Goal: Task Accomplishment & Management: Manage account settings

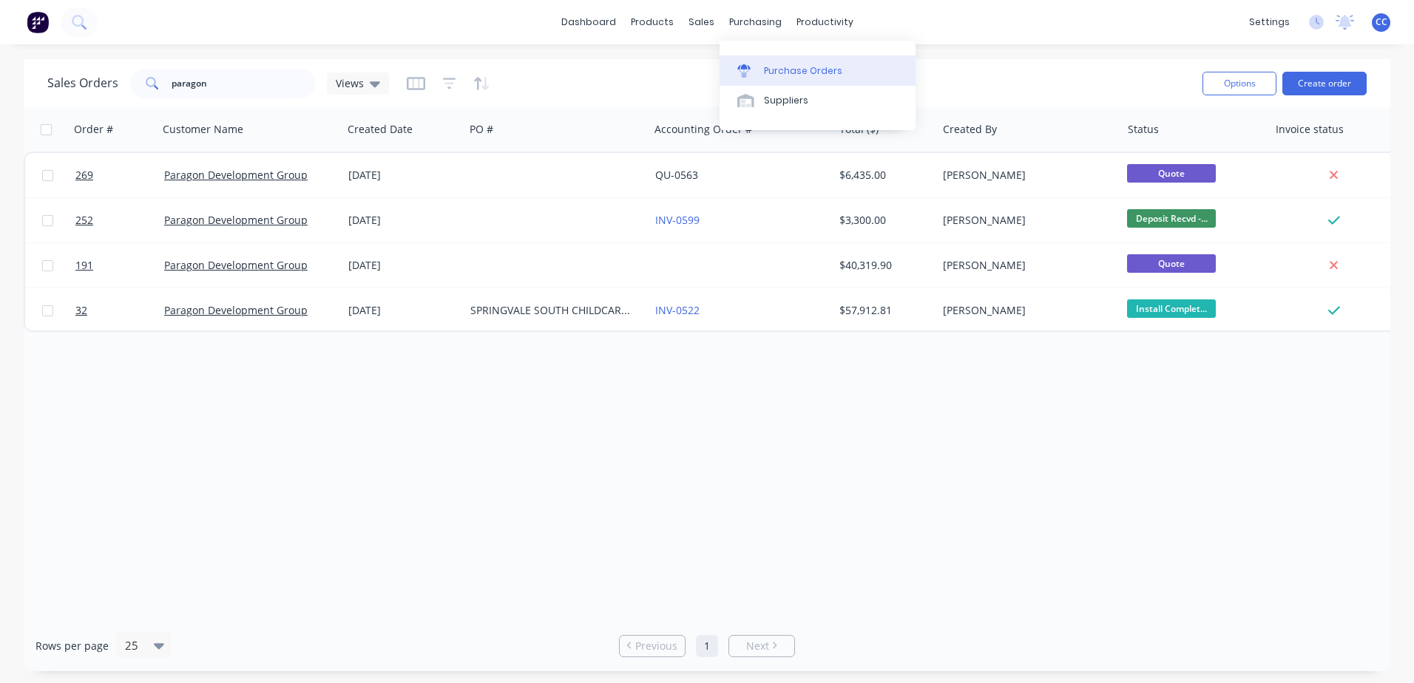
click at [799, 76] on div "Purchase Orders" at bounding box center [803, 70] width 78 height 13
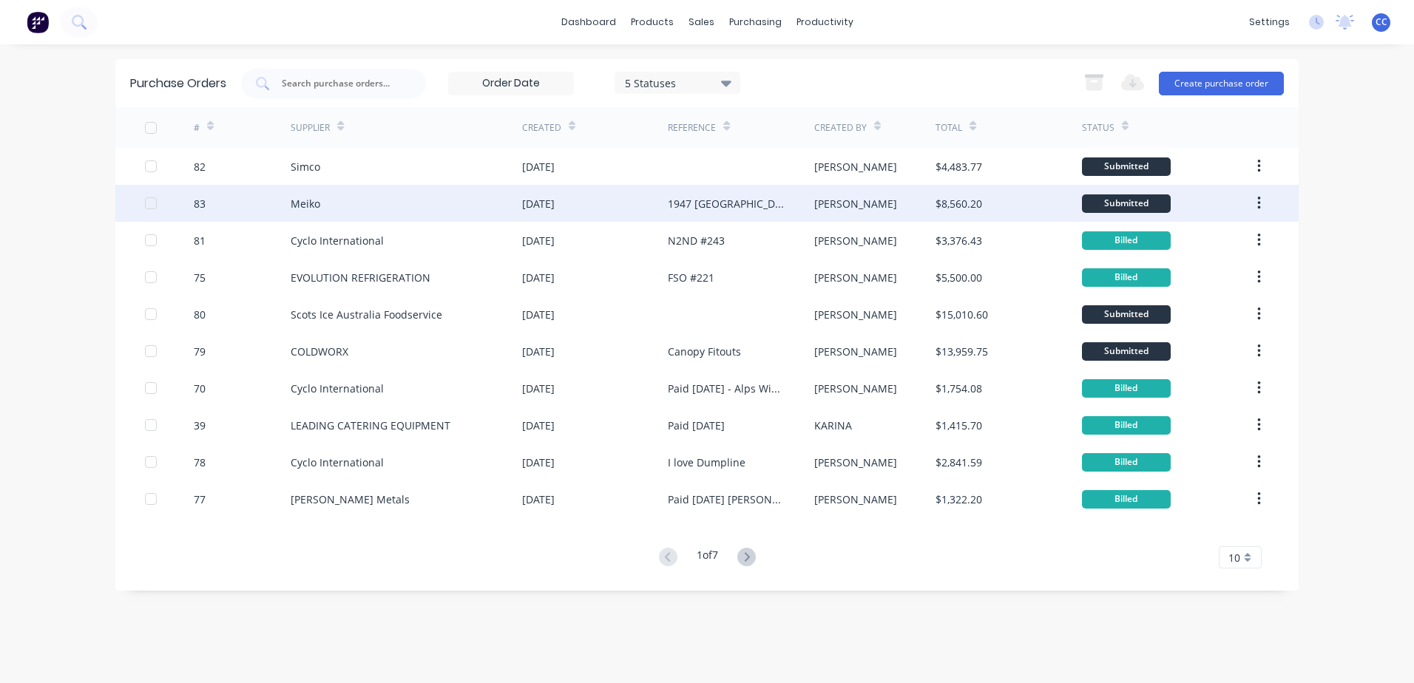
click at [629, 202] on div "[DATE]" at bounding box center [595, 203] width 146 height 37
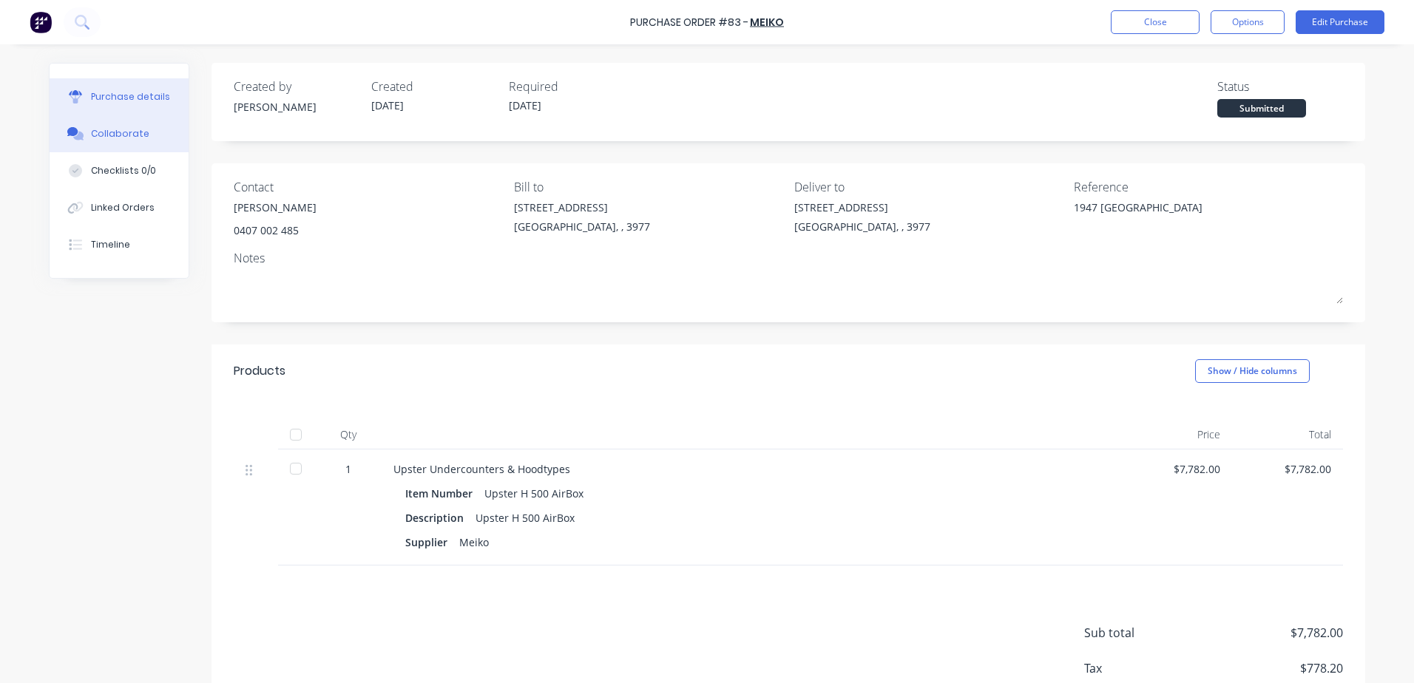
click at [127, 129] on div "Collaborate" at bounding box center [120, 133] width 58 height 13
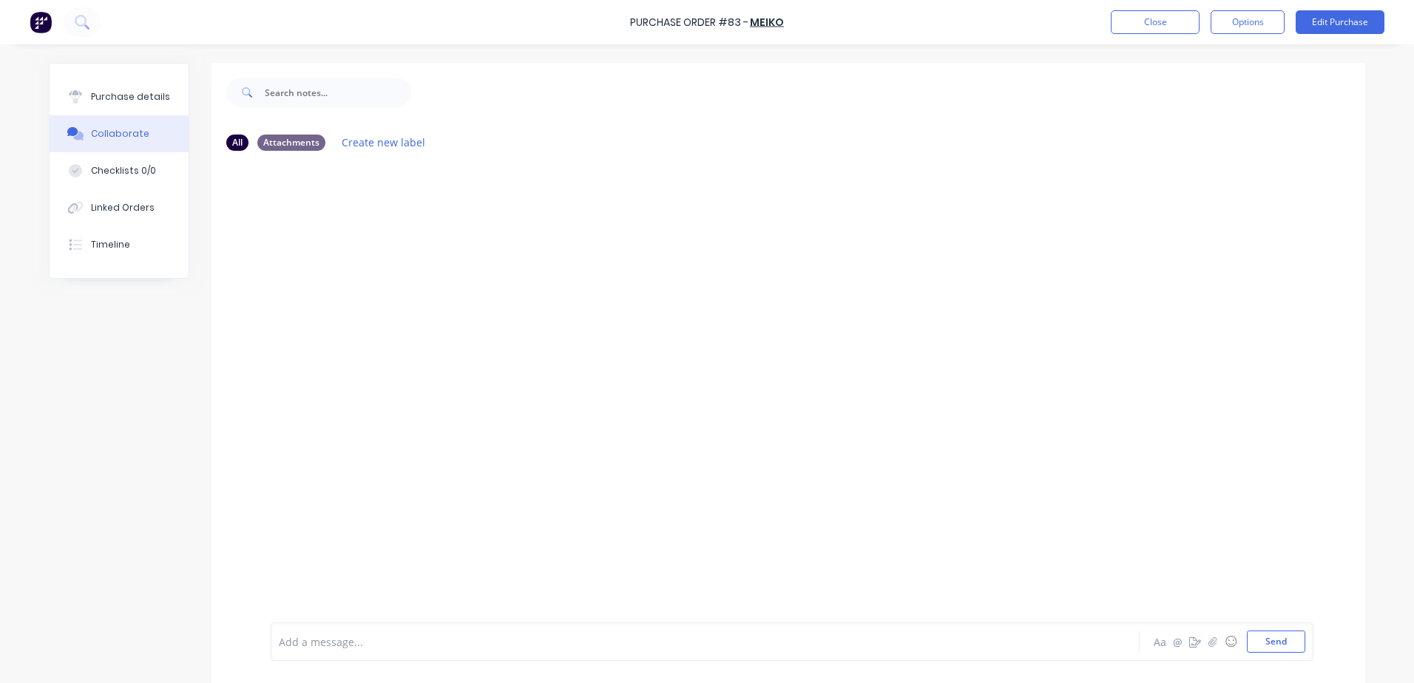
click at [609, 402] on div at bounding box center [789, 393] width 1154 height 460
click at [1208, 643] on icon "button" at bounding box center [1212, 642] width 9 height 10
click at [698, 235] on div at bounding box center [789, 393] width 1154 height 460
click at [355, 640] on div at bounding box center [664, 643] width 769 height 16
click at [328, 643] on div "Paid" at bounding box center [664, 643] width 769 height 16
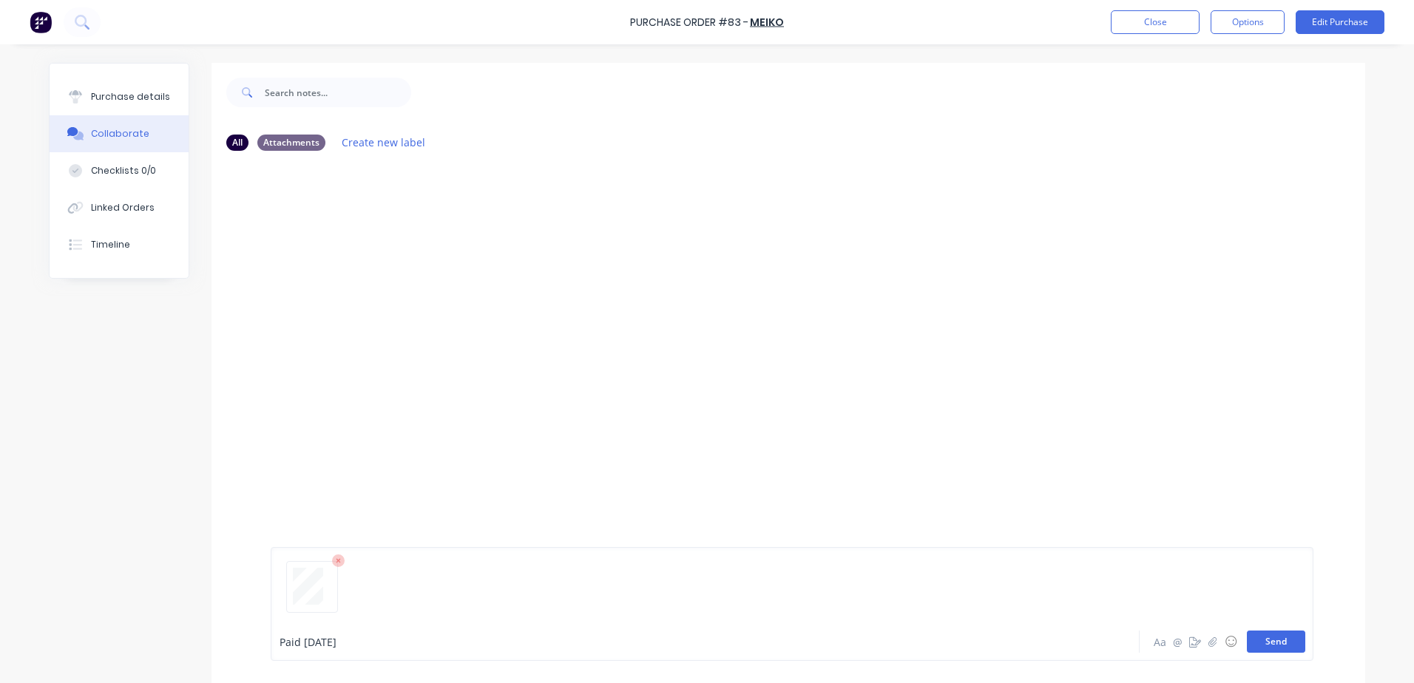
click at [1268, 647] on button "Send" at bounding box center [1276, 642] width 58 height 22
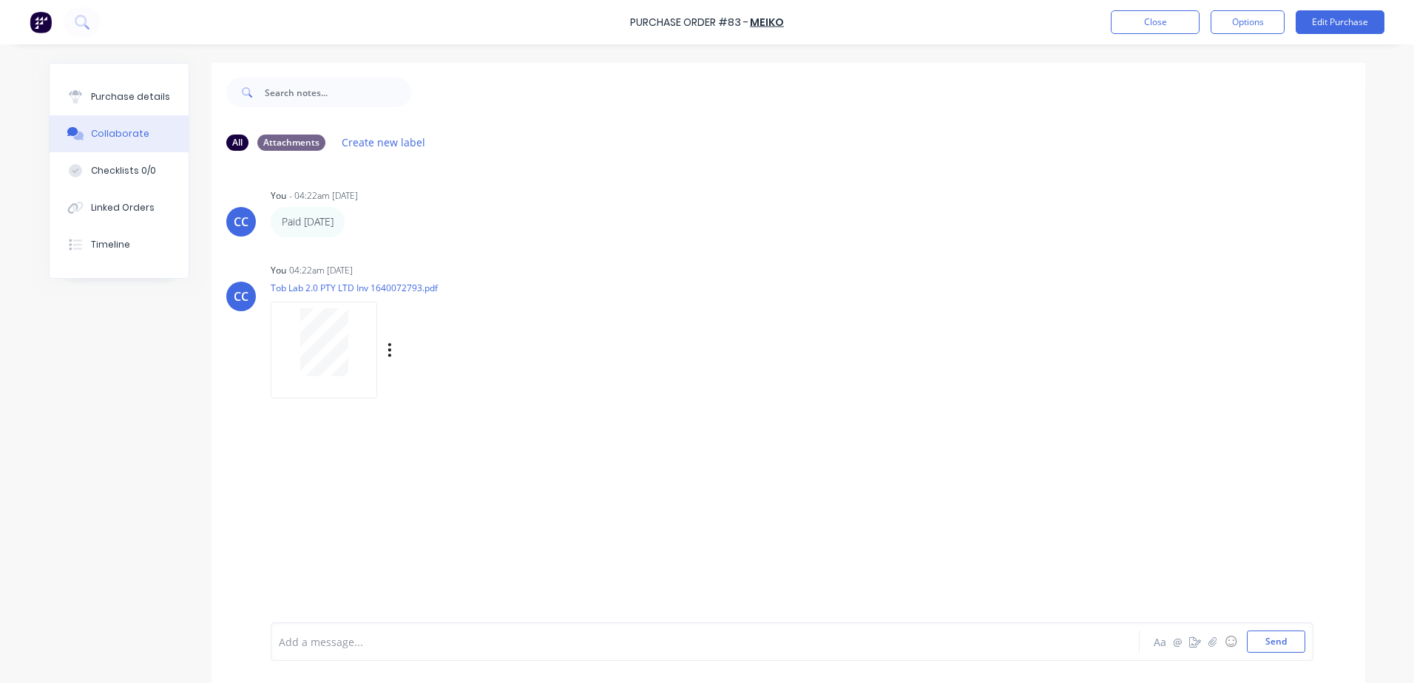
drag, startPoint x: 723, startPoint y: 379, endPoint x: 778, endPoint y: 365, distance: 57.0
click at [727, 376] on div "You 04:22am [DATE] Tob Lab 2.0 PTY LTD Inv 1640072793.pdf Labels Download Delete" at bounding box center [502, 326] width 462 height 133
click at [100, 87] on button "Purchase details" at bounding box center [119, 96] width 139 height 37
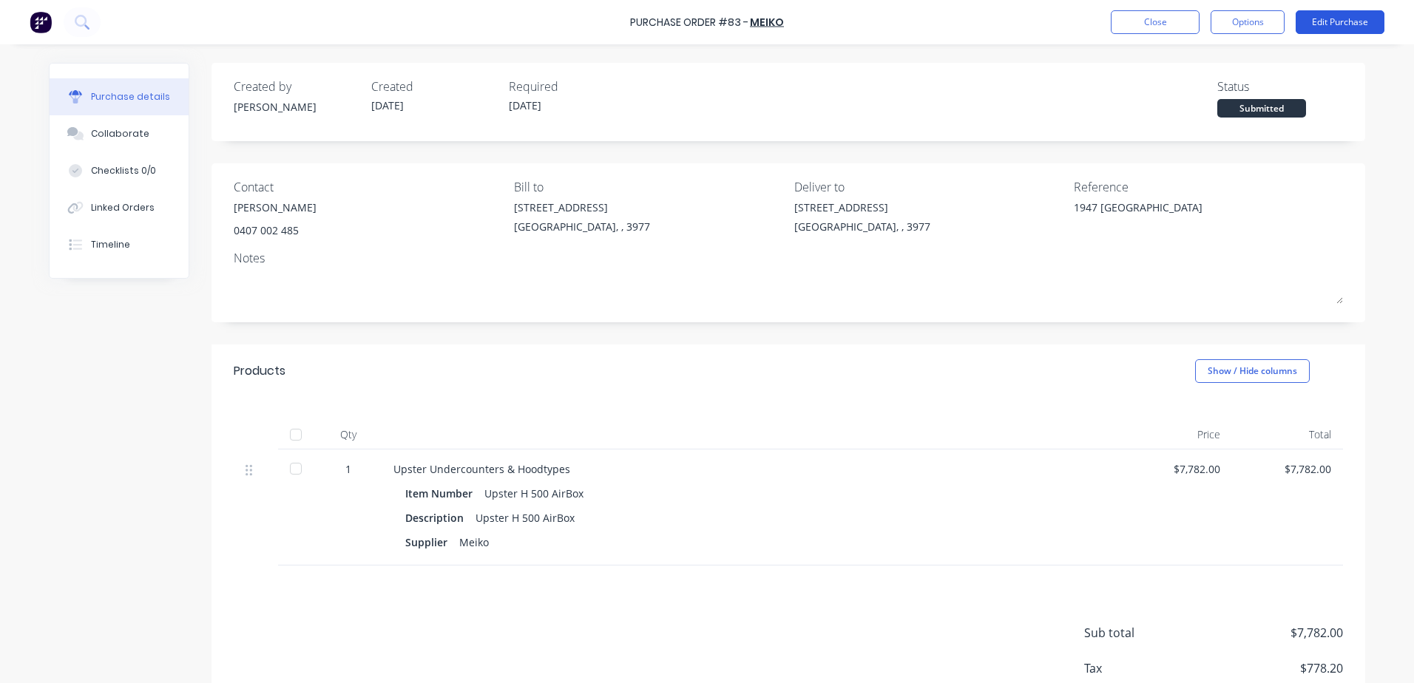
click at [1327, 23] on button "Edit Purchase" at bounding box center [1340, 22] width 89 height 24
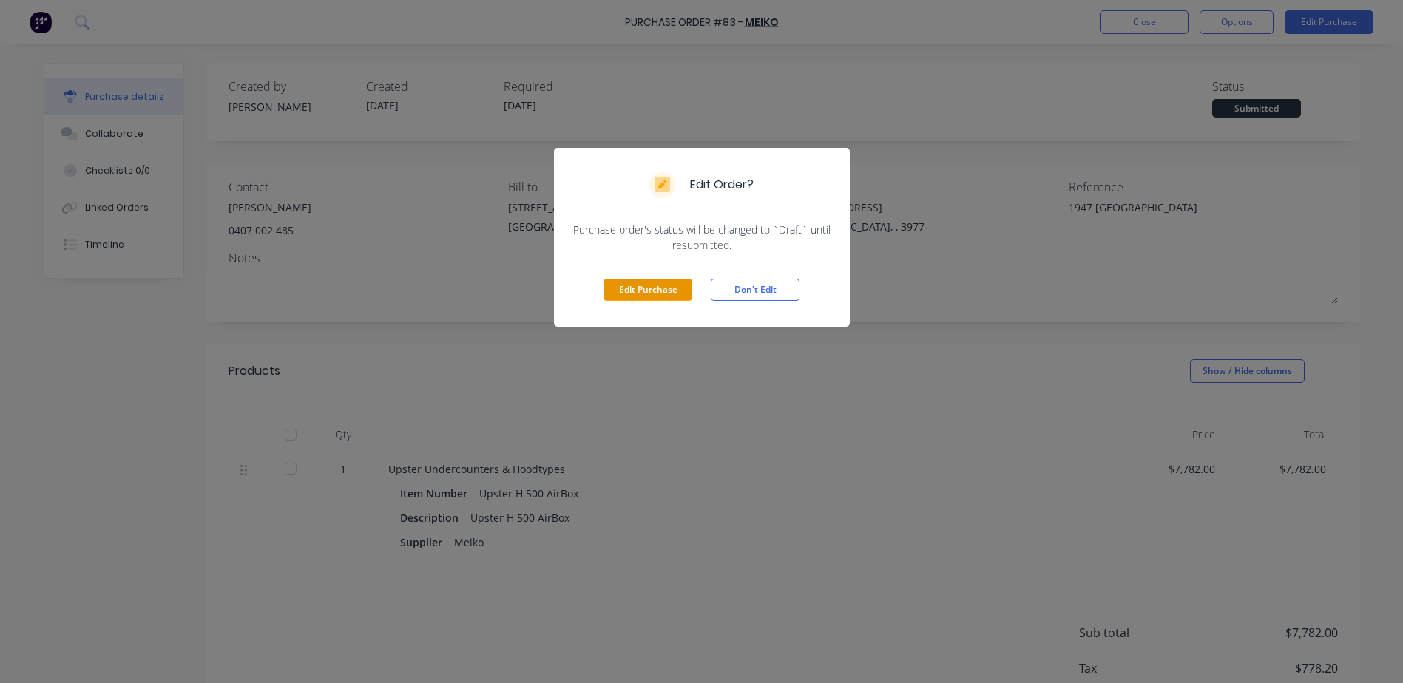
click at [639, 283] on button "Edit Purchase" at bounding box center [647, 290] width 89 height 22
type textarea "x"
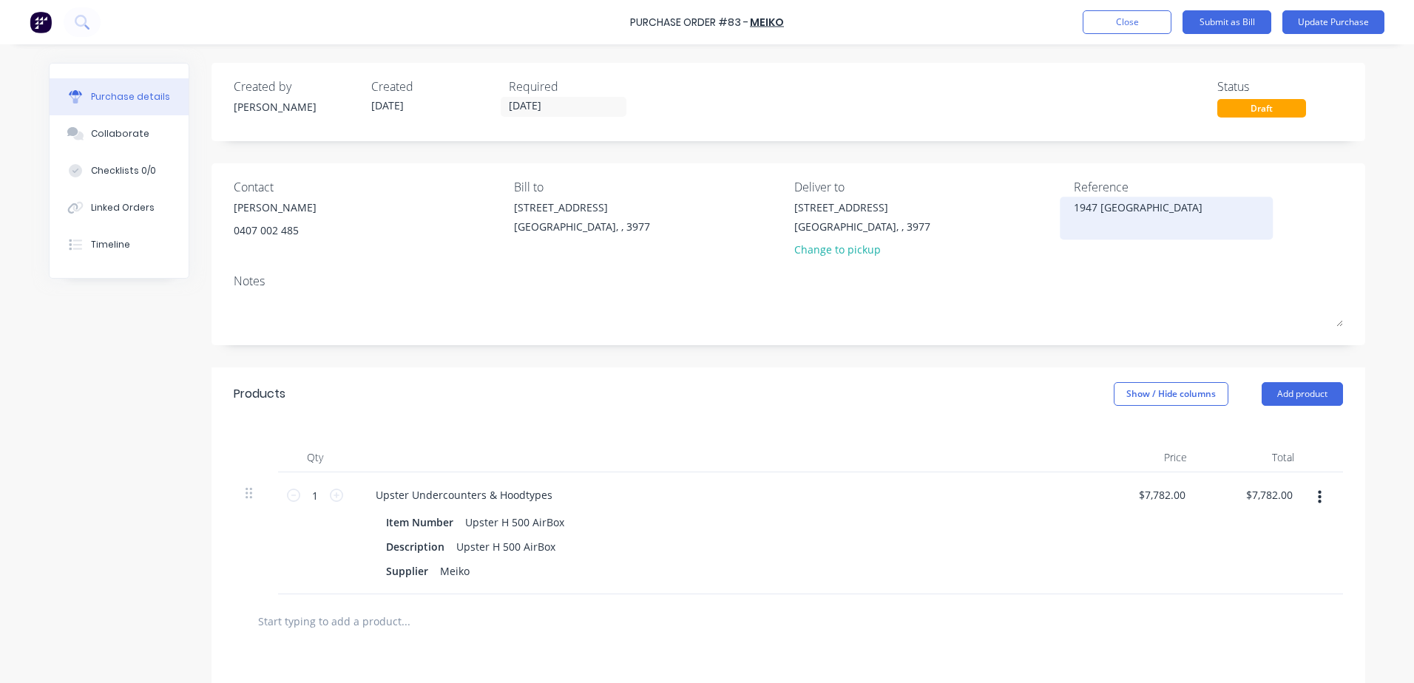
click at [1171, 209] on textarea "1947 [GEOGRAPHIC_DATA]" at bounding box center [1166, 216] width 185 height 33
type textarea "1947 BORONIA Pai"
type textarea "x"
type textarea "1947 BORONIA Paid"
type textarea "x"
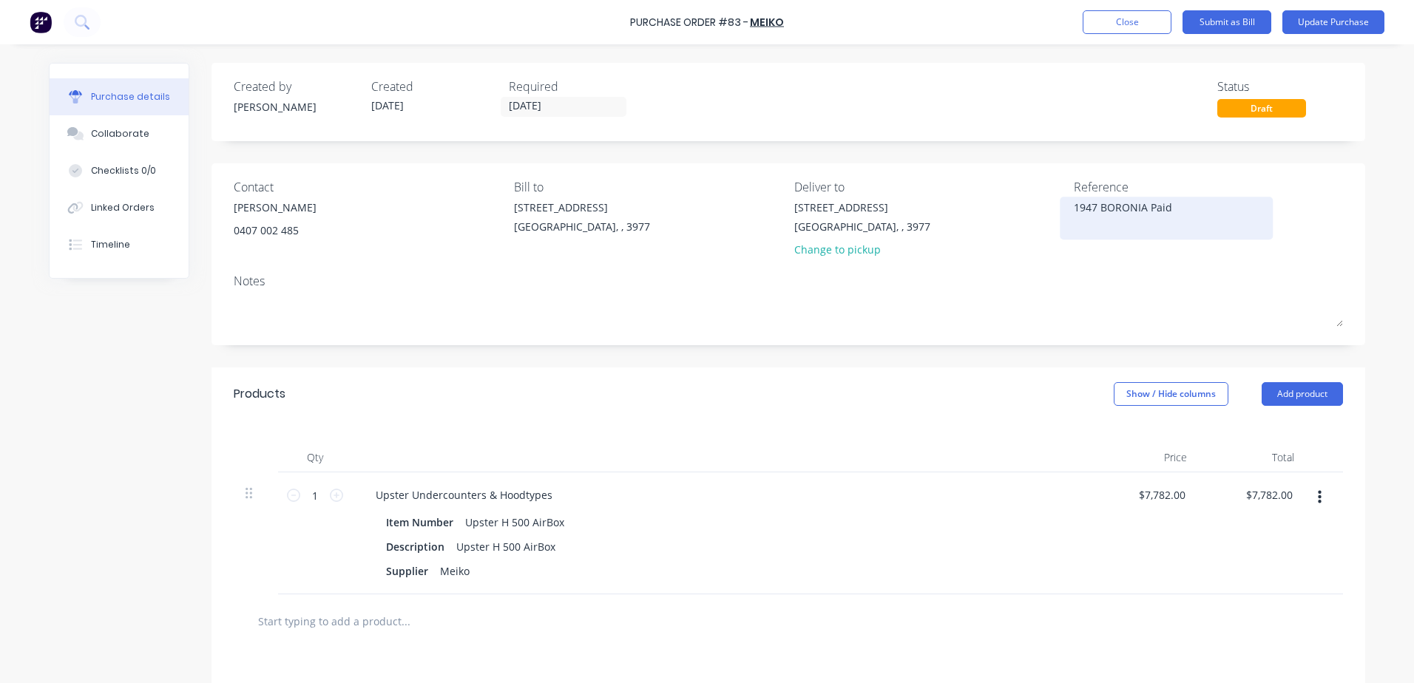
type textarea "1947 BORONIA Paid"
type textarea "x"
type textarea "1947 BORONIA Paid 2"
type textarea "x"
type textarea "1947 BORONIA Paid 29"
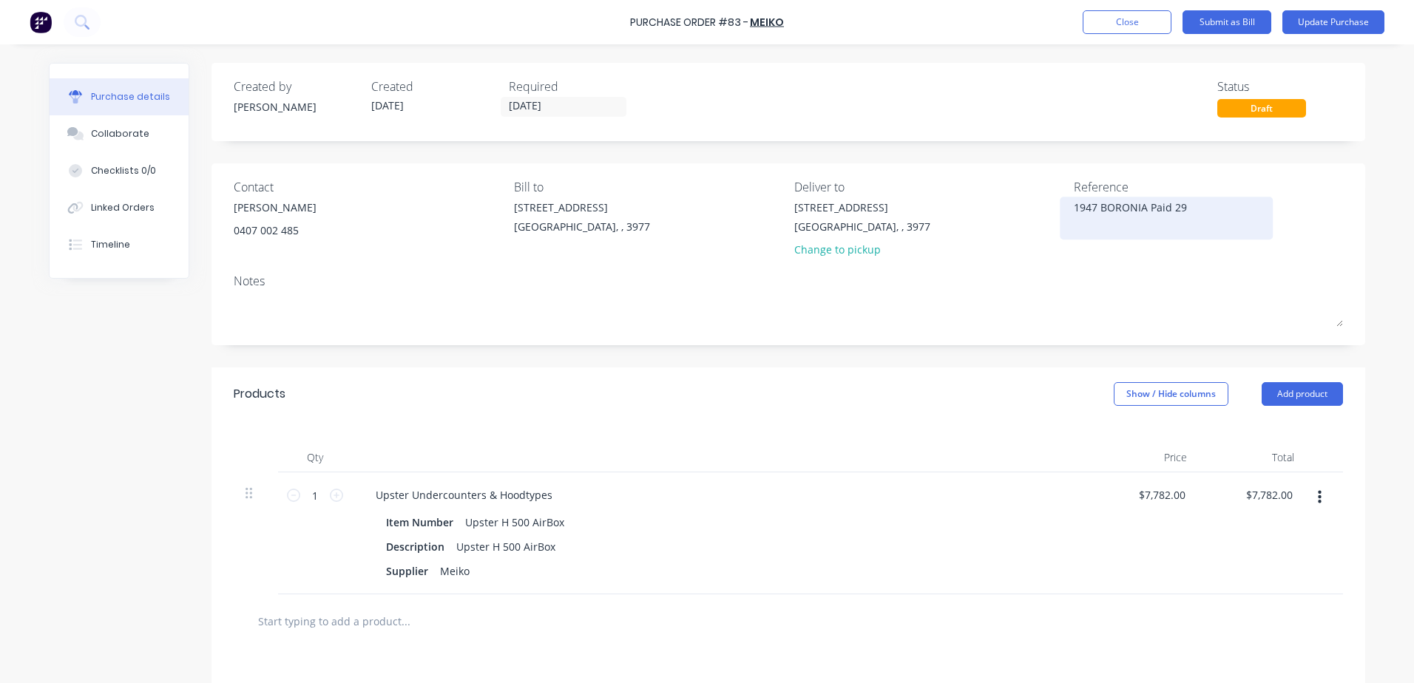
type textarea "x"
drag, startPoint x: 1184, startPoint y: 204, endPoint x: 1146, endPoint y: 207, distance: 37.8
click at [1146, 207] on textarea "1947 BORONIA Paid 29" at bounding box center [1166, 216] width 185 height 33
type textarea "1947 [GEOGRAPHIC_DATA]"
type textarea "x"
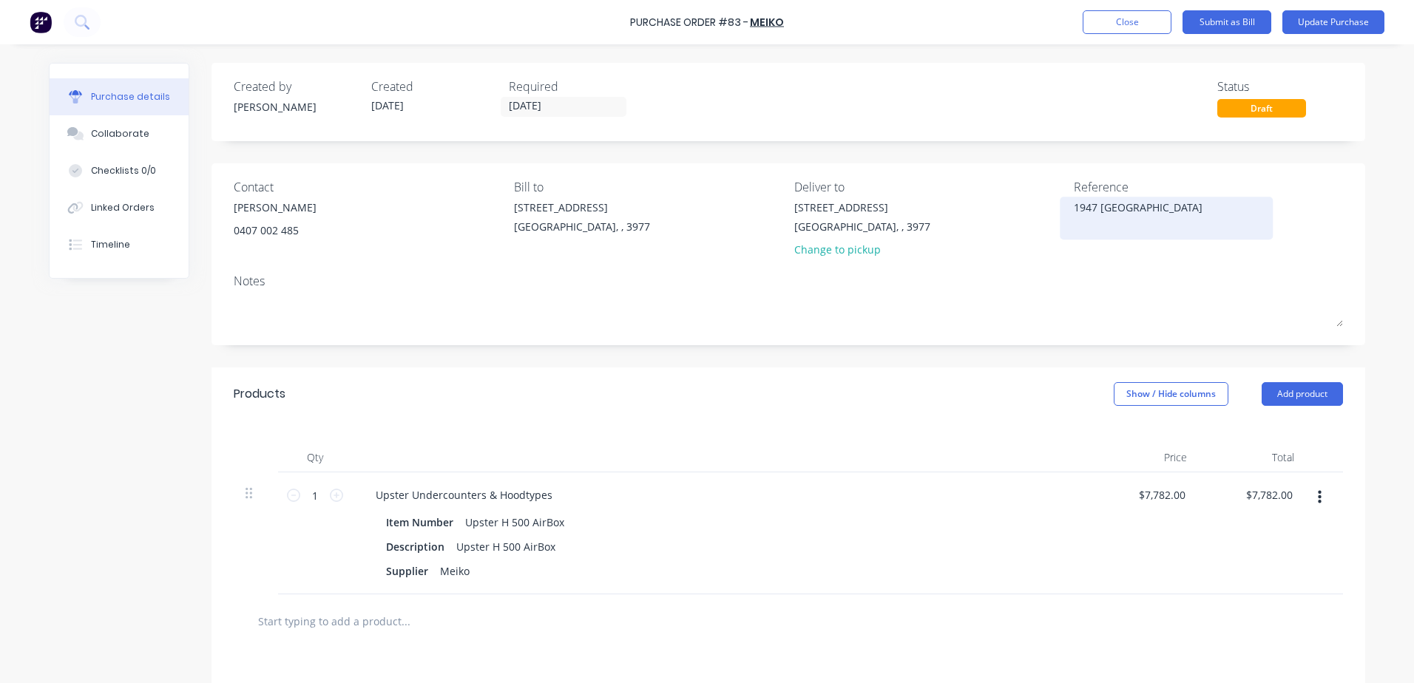
click at [1074, 209] on div "1947 [GEOGRAPHIC_DATA]" at bounding box center [1166, 218] width 185 height 37
click at [1074, 206] on textarea "1947 [GEOGRAPHIC_DATA]" at bounding box center [1166, 216] width 185 height 33
type textarea "Paid [DATE] 1947 [GEOGRAPHIC_DATA]"
type textarea "x"
type textarea "Paid [DATE] -1947 [GEOGRAPHIC_DATA]"
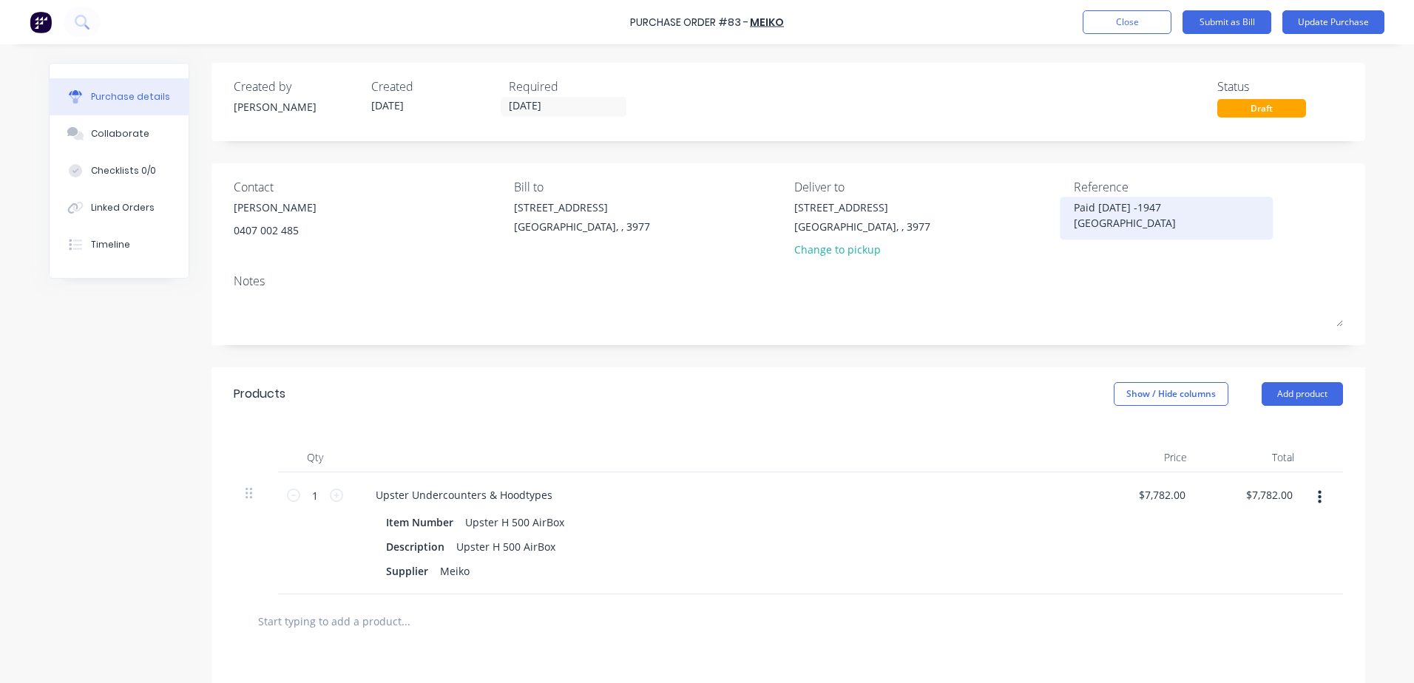
type textarea "x"
type textarea "Paid [DATE] - 1947 [GEOGRAPHIC_DATA]"
type textarea "x"
type textarea "Paid [DATE] - 1947 [GEOGRAPHIC_DATA]"
click at [1316, 23] on button "Update Purchase" at bounding box center [1333, 22] width 102 height 24
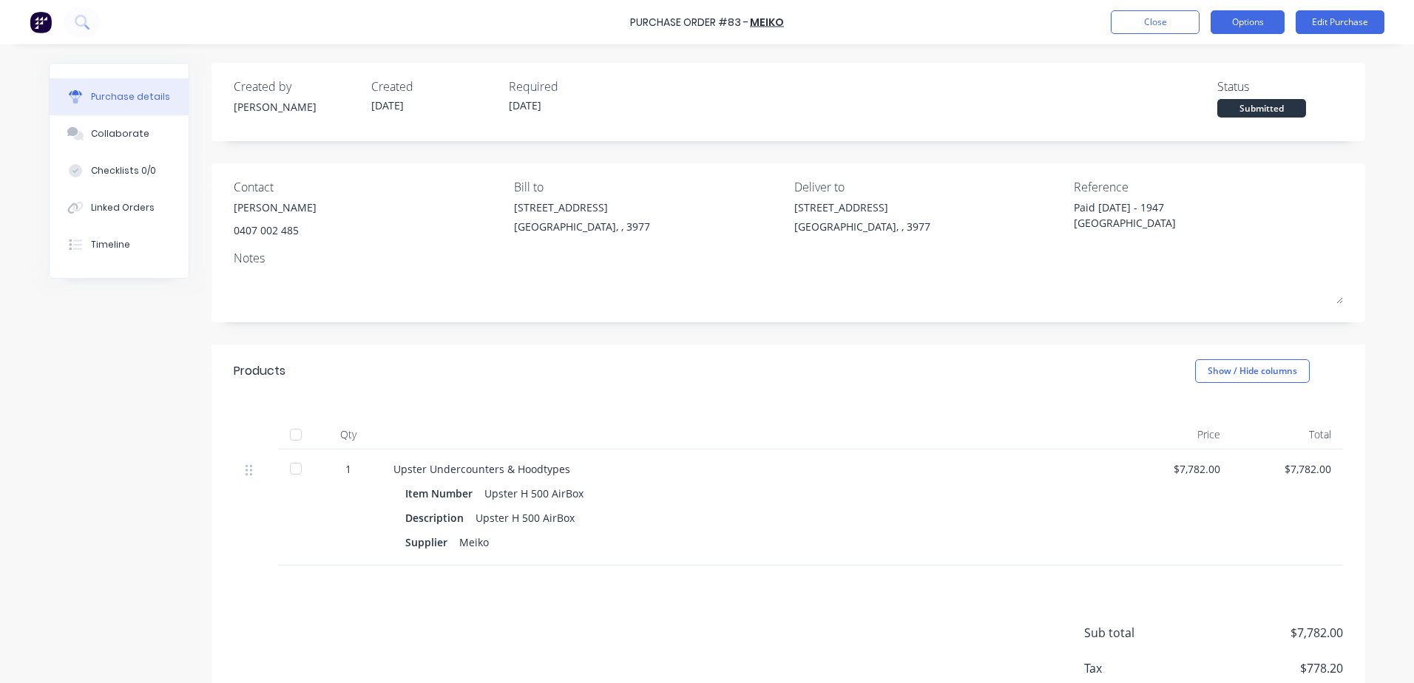
click at [1237, 16] on button "Options" at bounding box center [1248, 22] width 74 height 24
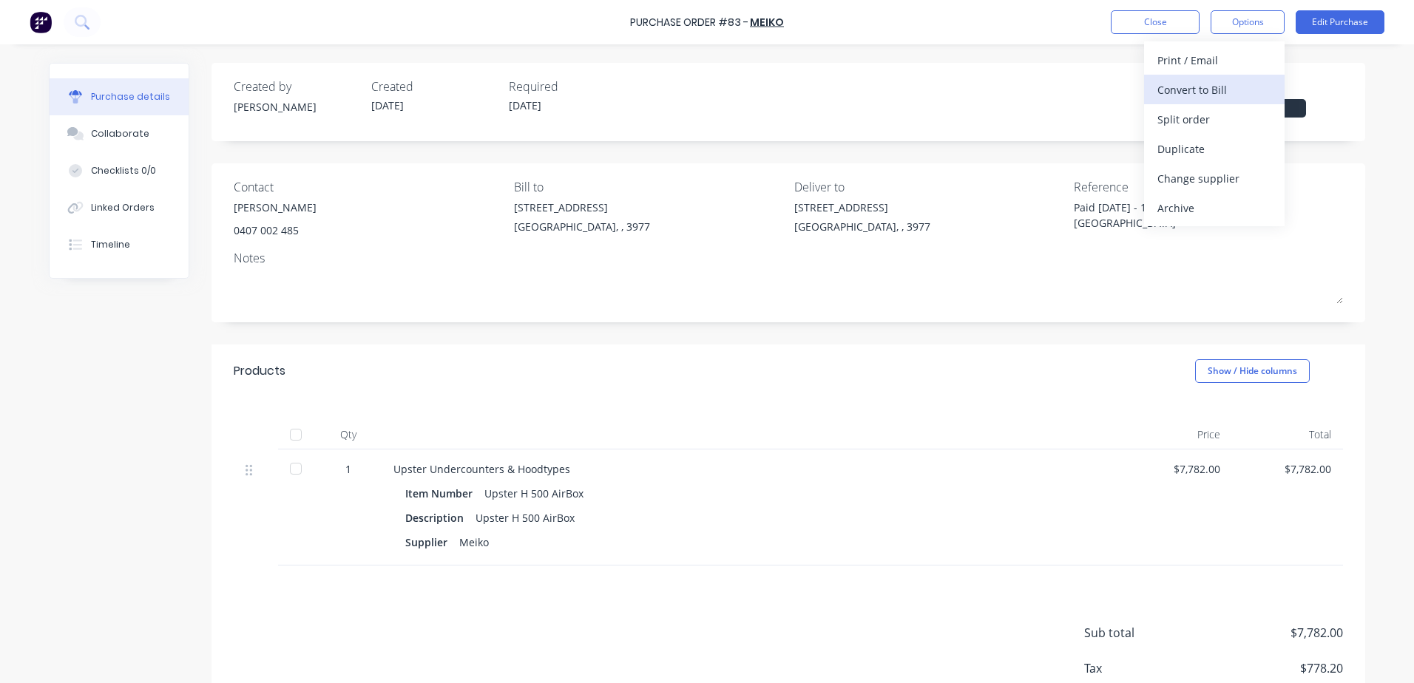
click at [1225, 89] on div "Convert to Bill" at bounding box center [1214, 89] width 114 height 21
type textarea "x"
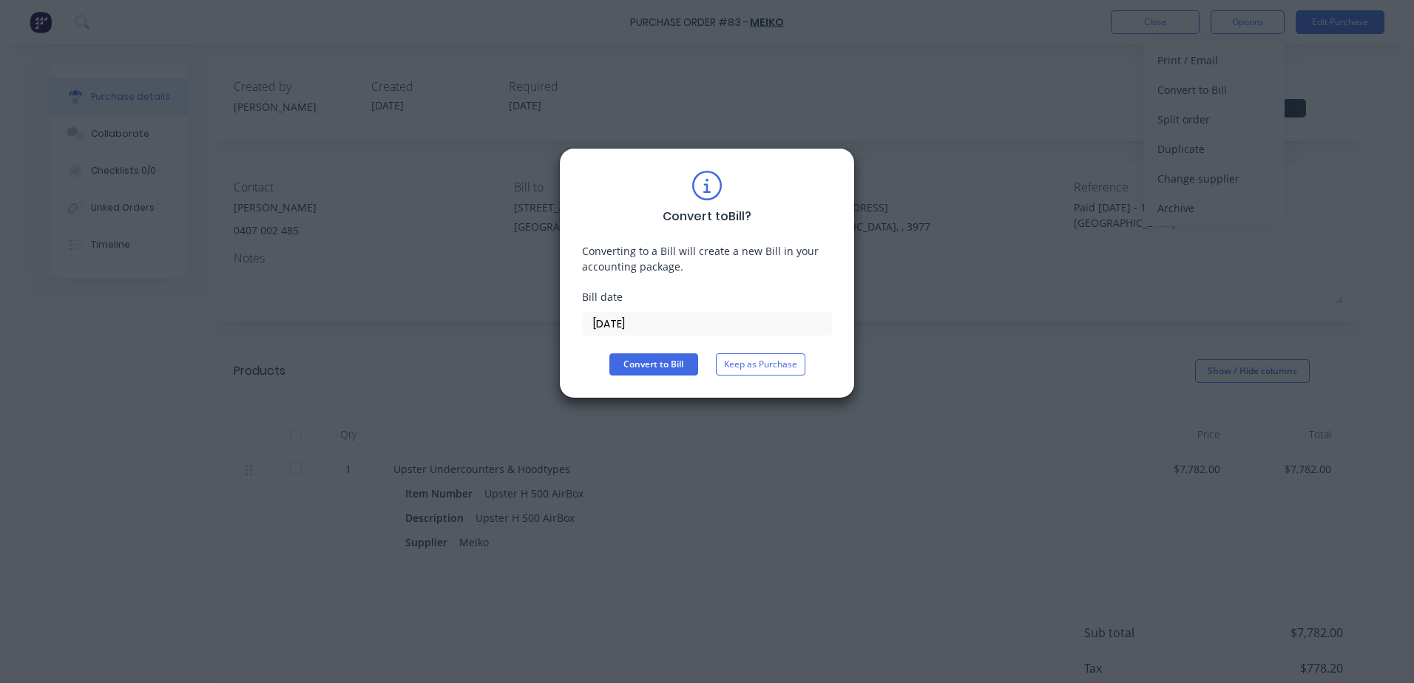
click at [637, 318] on input "[DATE]" at bounding box center [707, 324] width 248 height 22
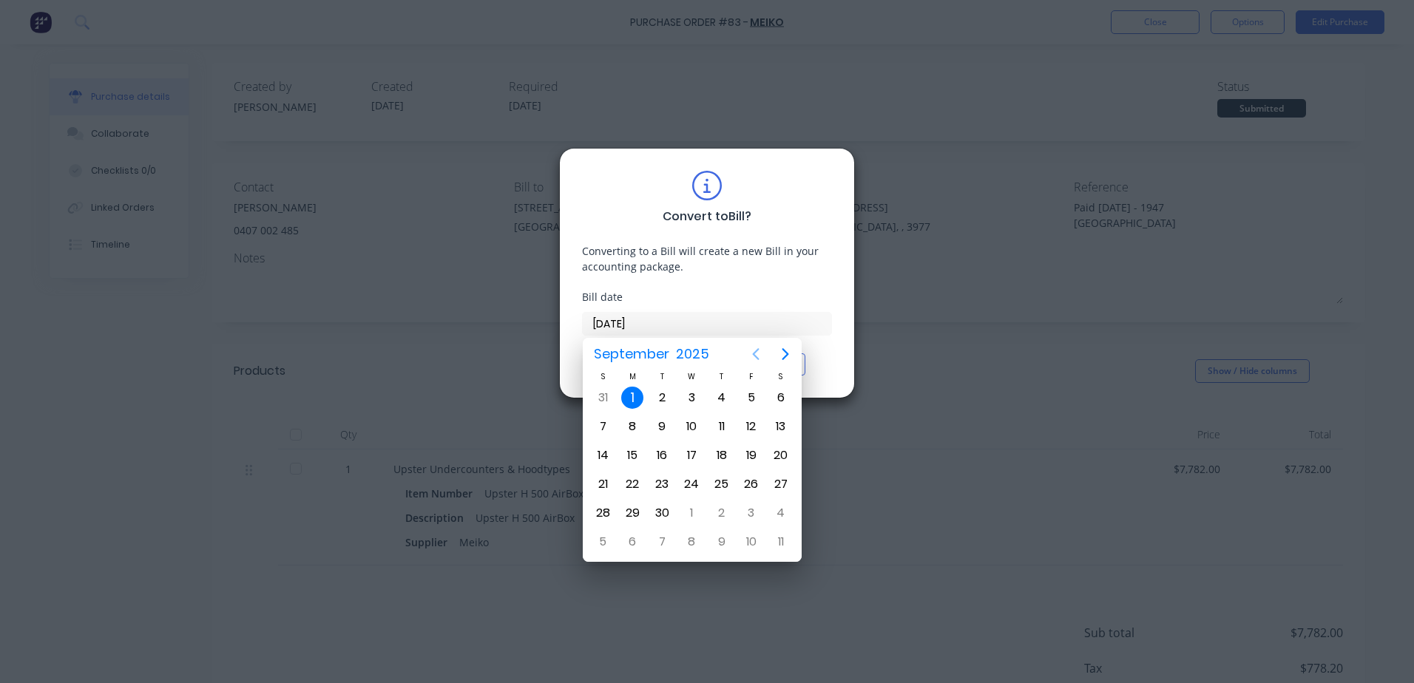
click at [753, 352] on icon "Previous page" at bounding box center [756, 354] width 18 height 18
click at [717, 514] on div "28" at bounding box center [722, 513] width 22 height 22
type input "[DATE]"
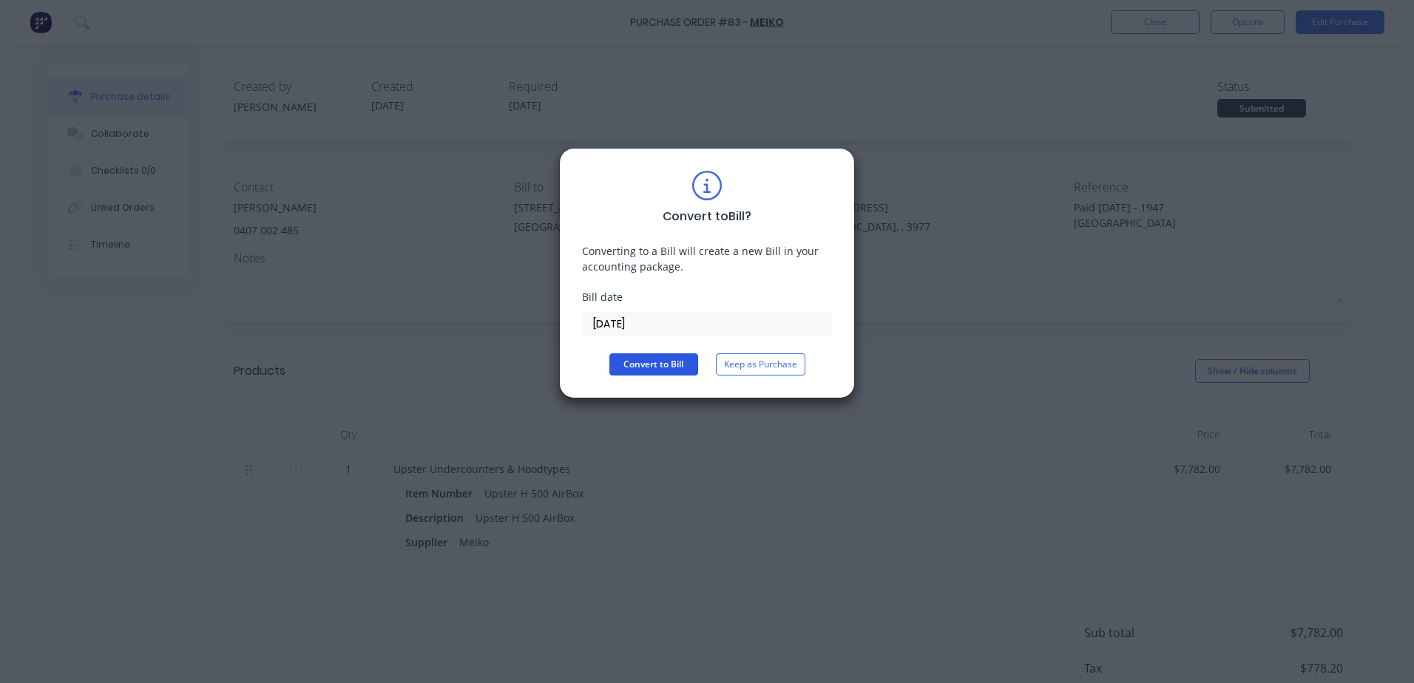
click at [647, 354] on button "Convert to Bill" at bounding box center [653, 365] width 89 height 22
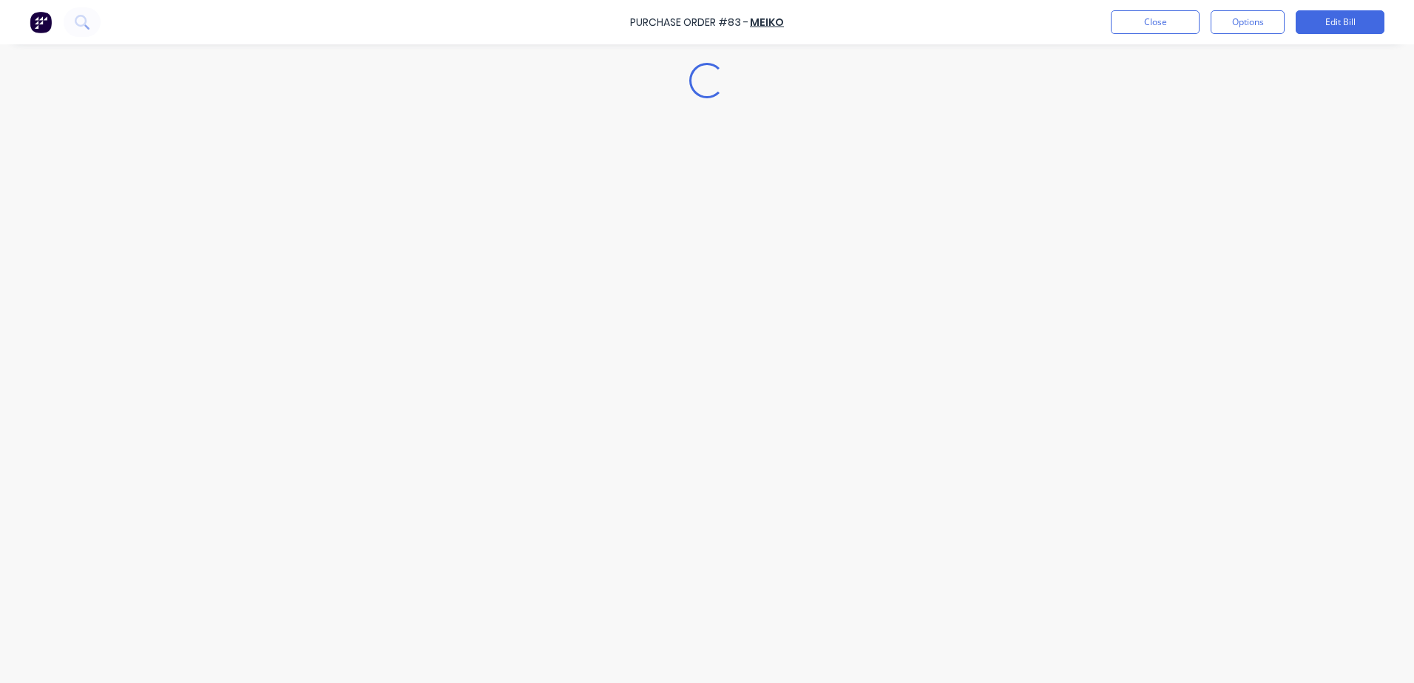
type textarea "x"
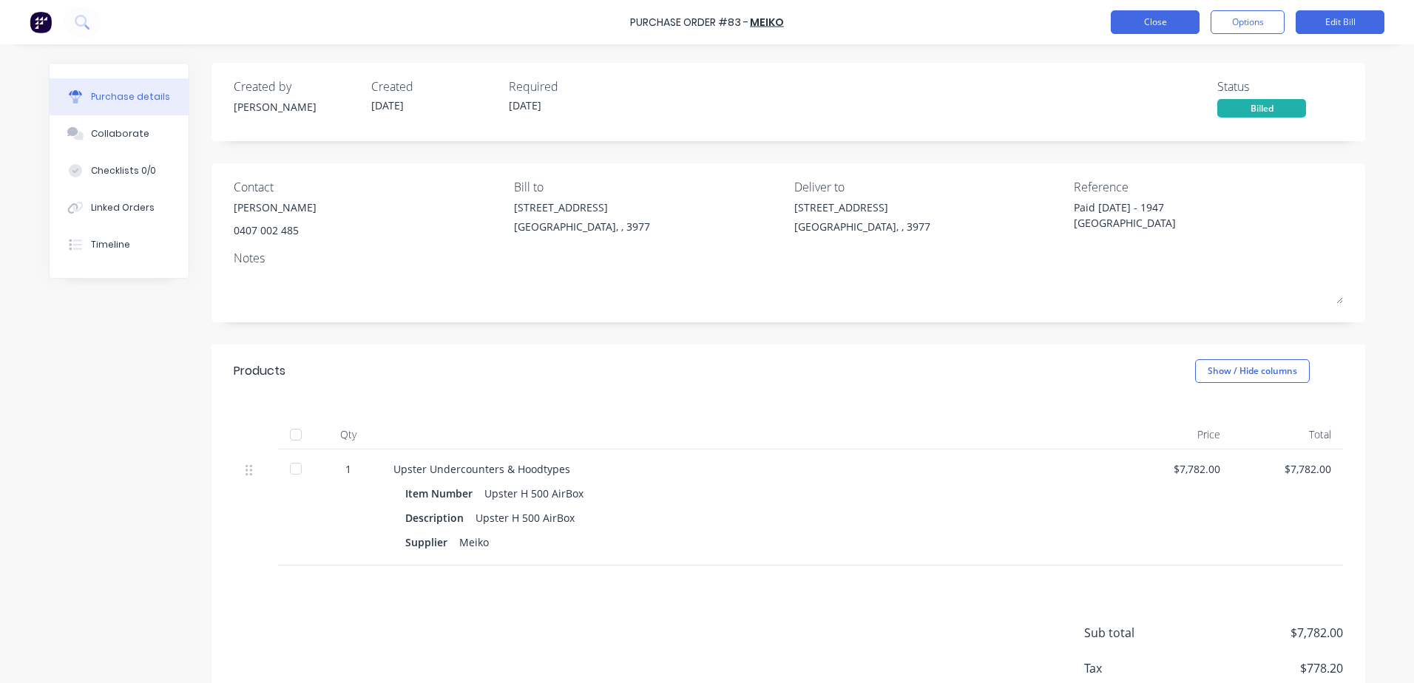
click at [1163, 19] on button "Close" at bounding box center [1155, 22] width 89 height 24
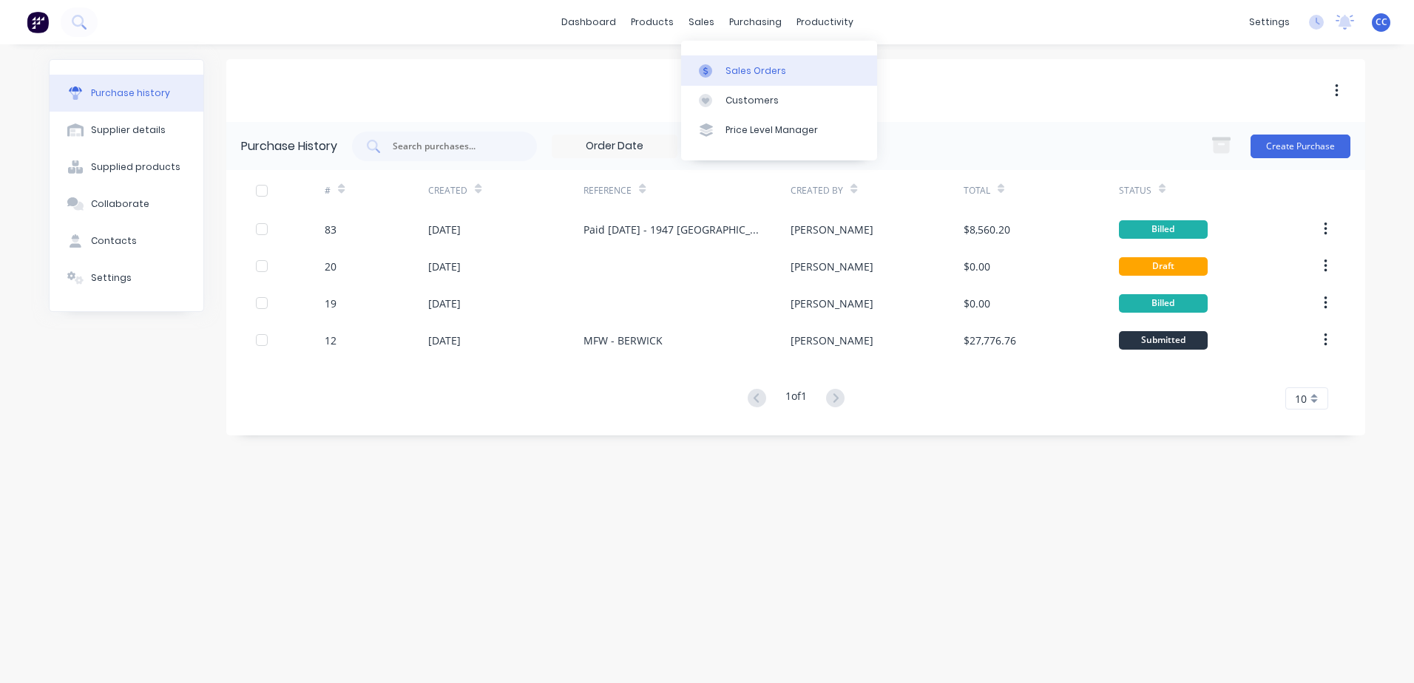
click at [729, 70] on div "Sales Orders" at bounding box center [756, 70] width 61 height 13
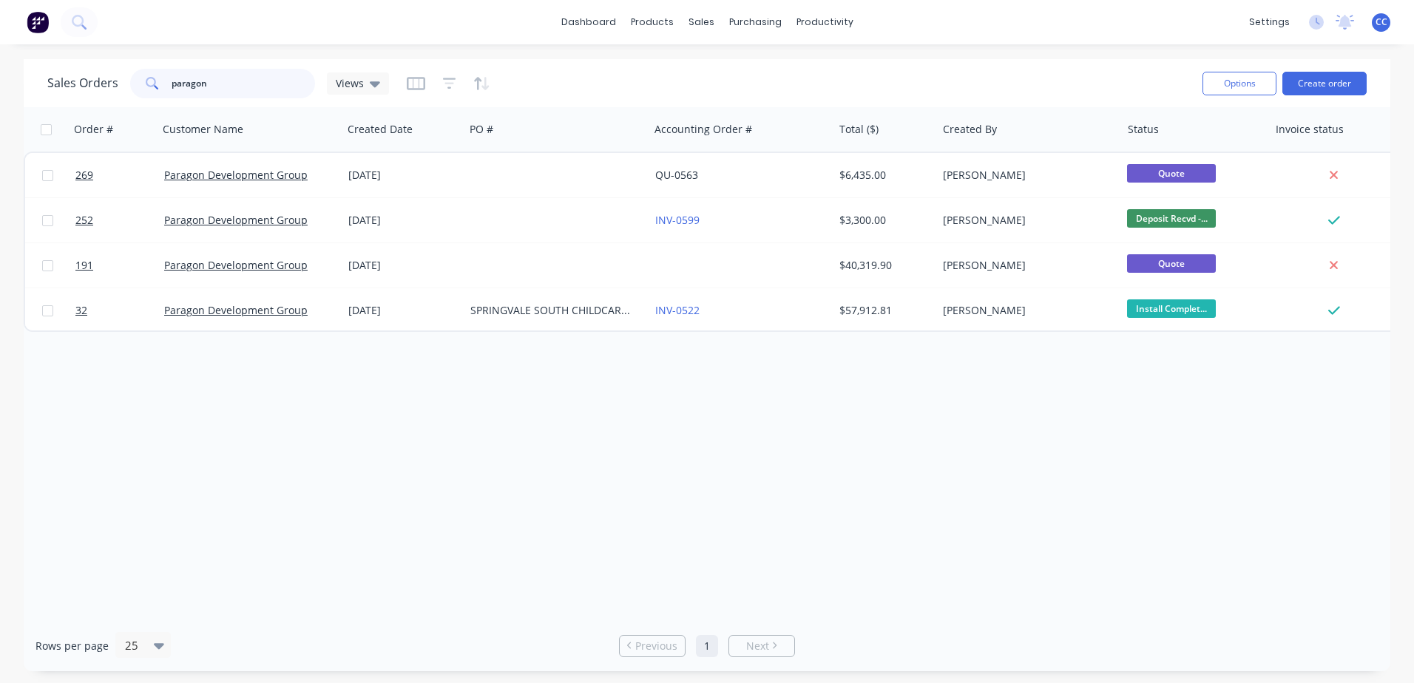
click at [8, 45] on div "dashboard products sales purchasing productivity dashboard products Product Cat…" at bounding box center [707, 341] width 1414 height 683
type input "1947"
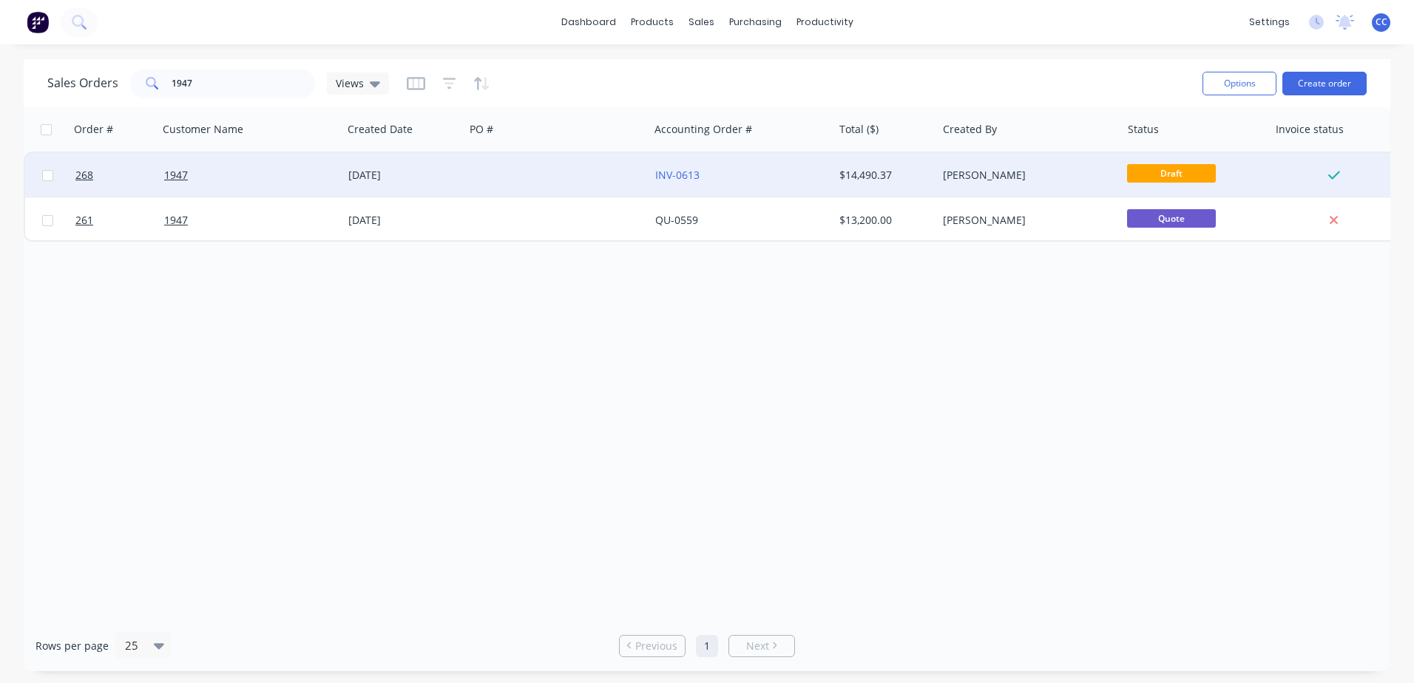
click at [480, 187] on div at bounding box center [556, 175] width 184 height 44
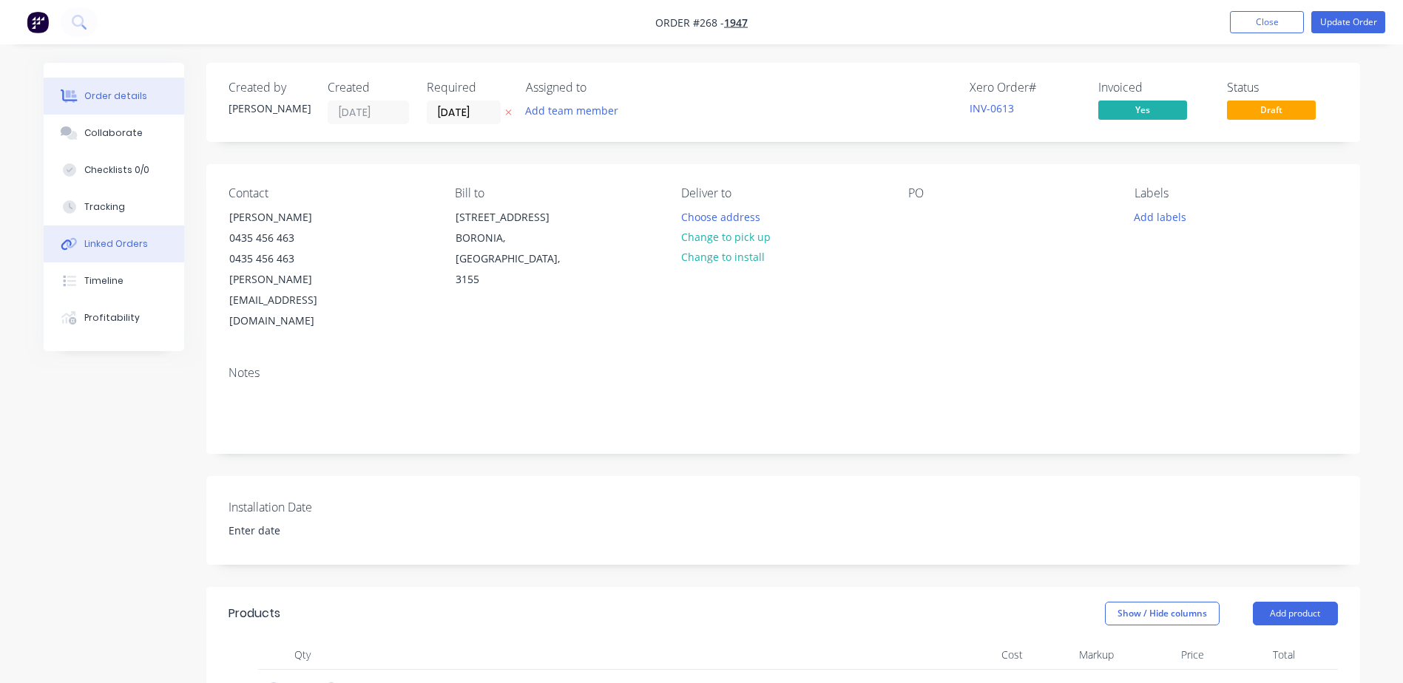
click at [117, 243] on div "Linked Orders" at bounding box center [116, 243] width 64 height 13
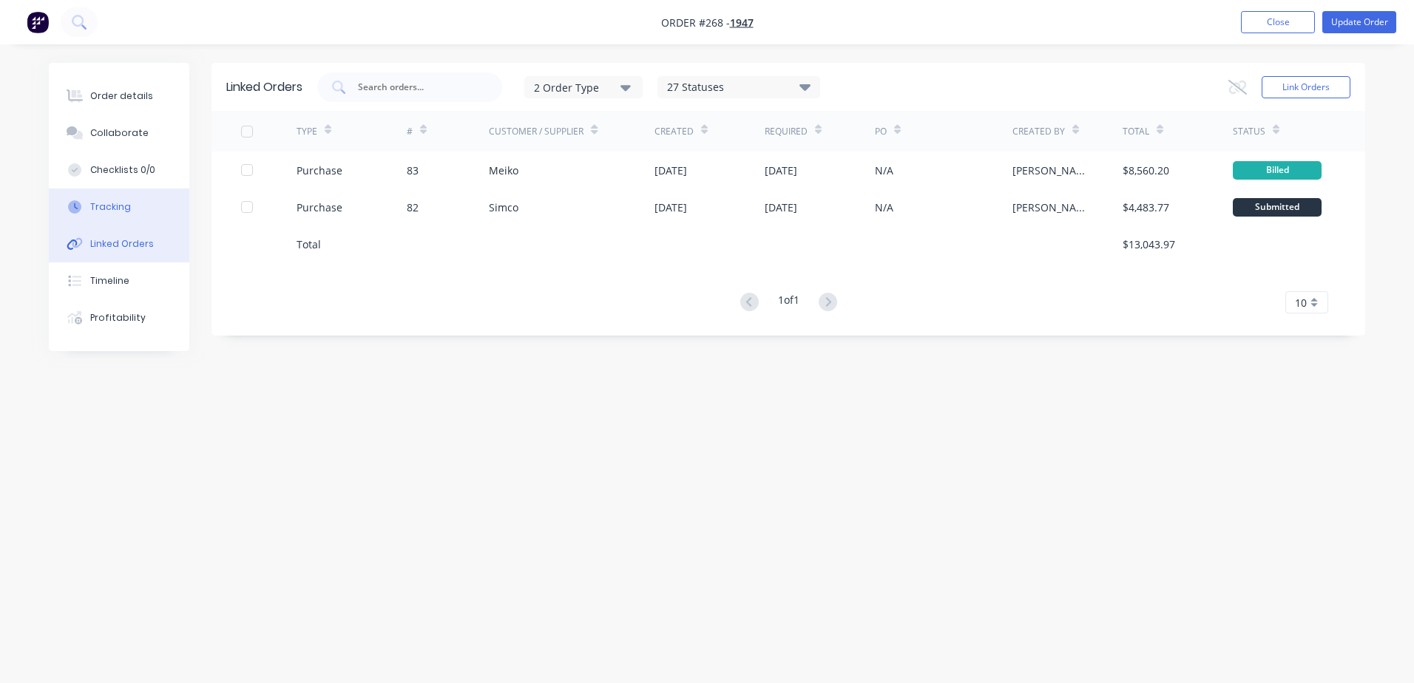
click at [138, 208] on button "Tracking" at bounding box center [119, 207] width 141 height 37
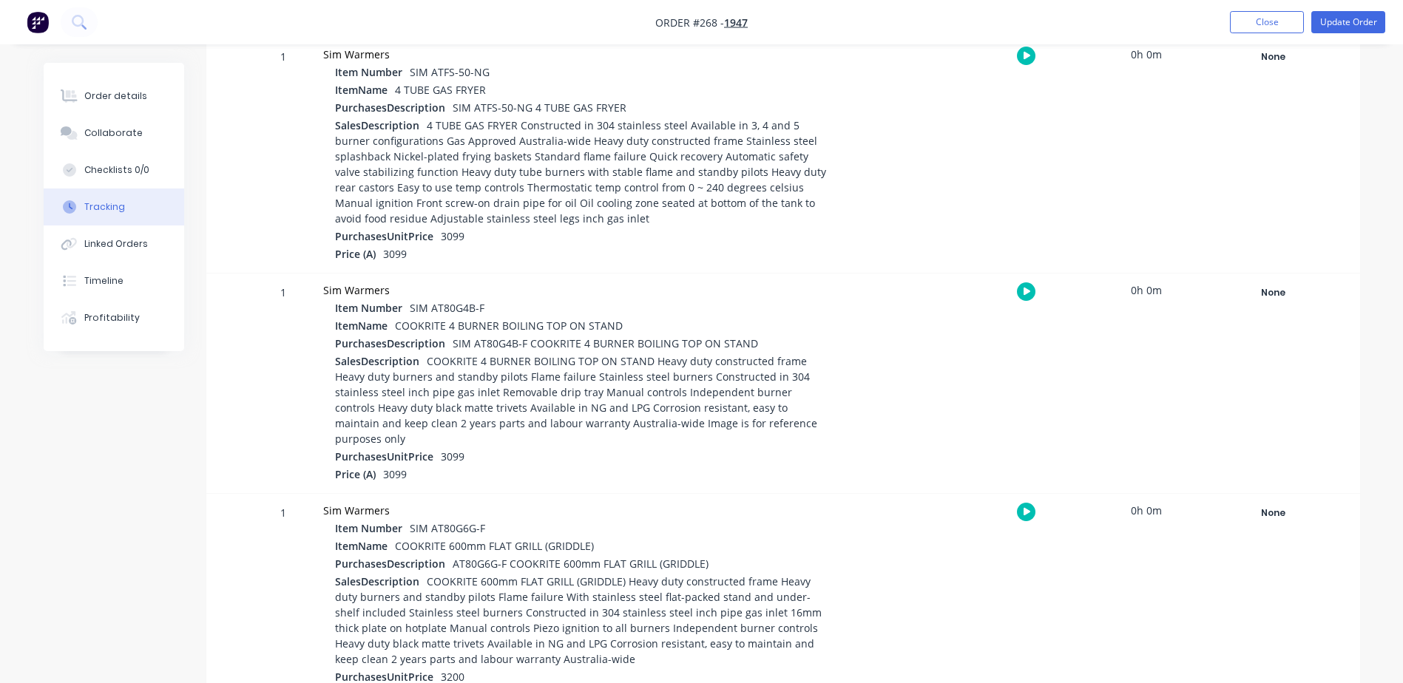
scroll to position [434, 0]
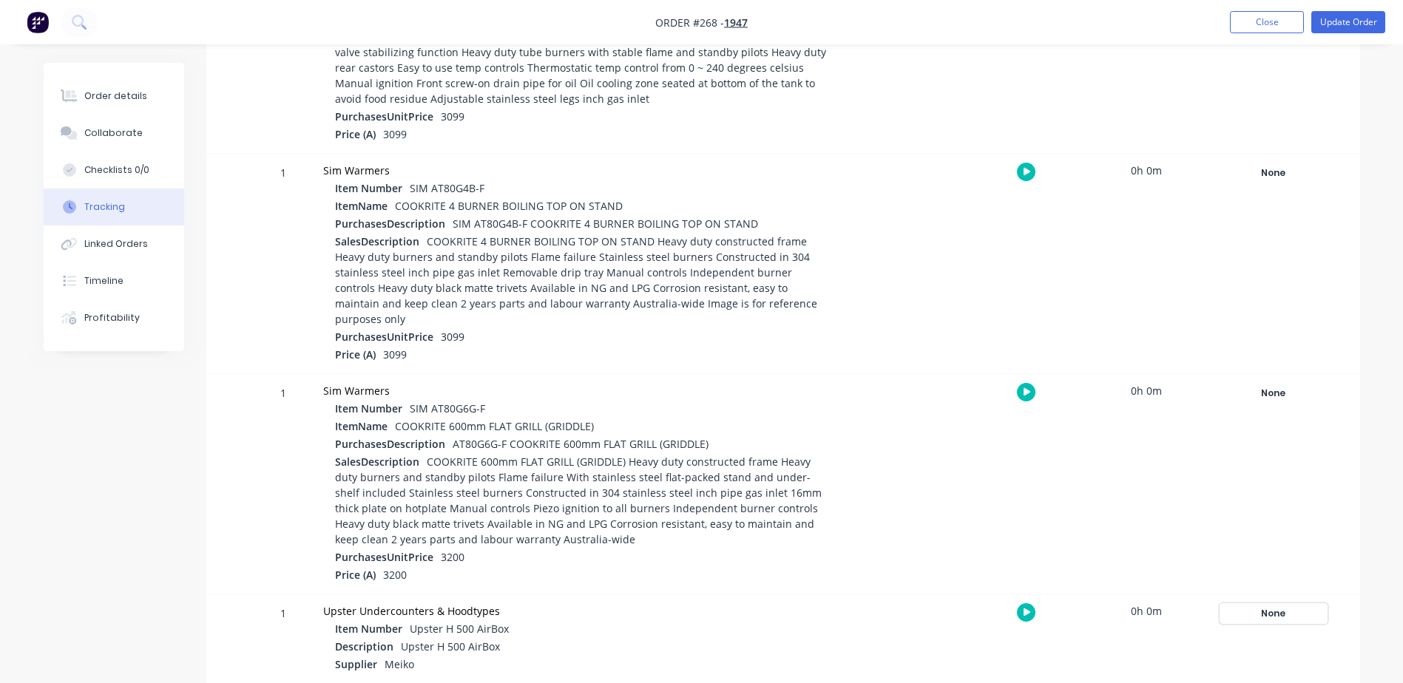
click at [1270, 604] on div "None" at bounding box center [1273, 613] width 106 height 19
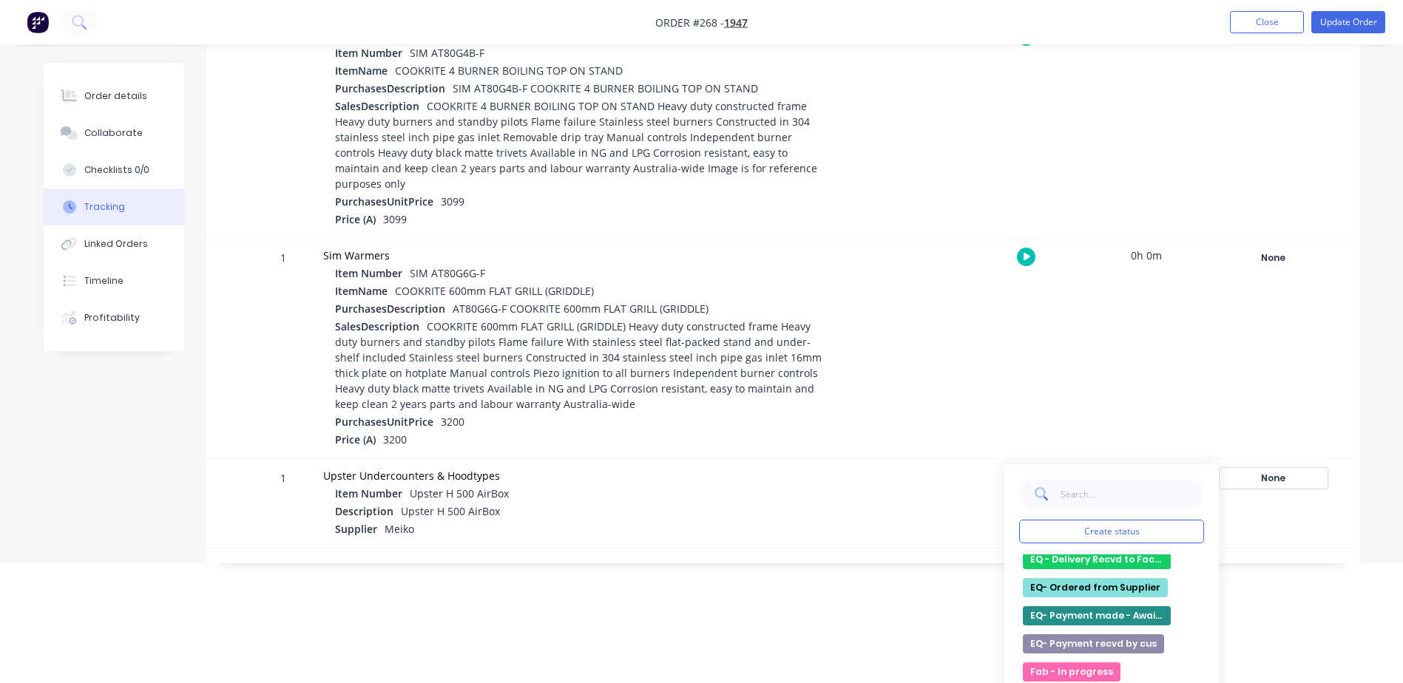
scroll to position [148, 0]
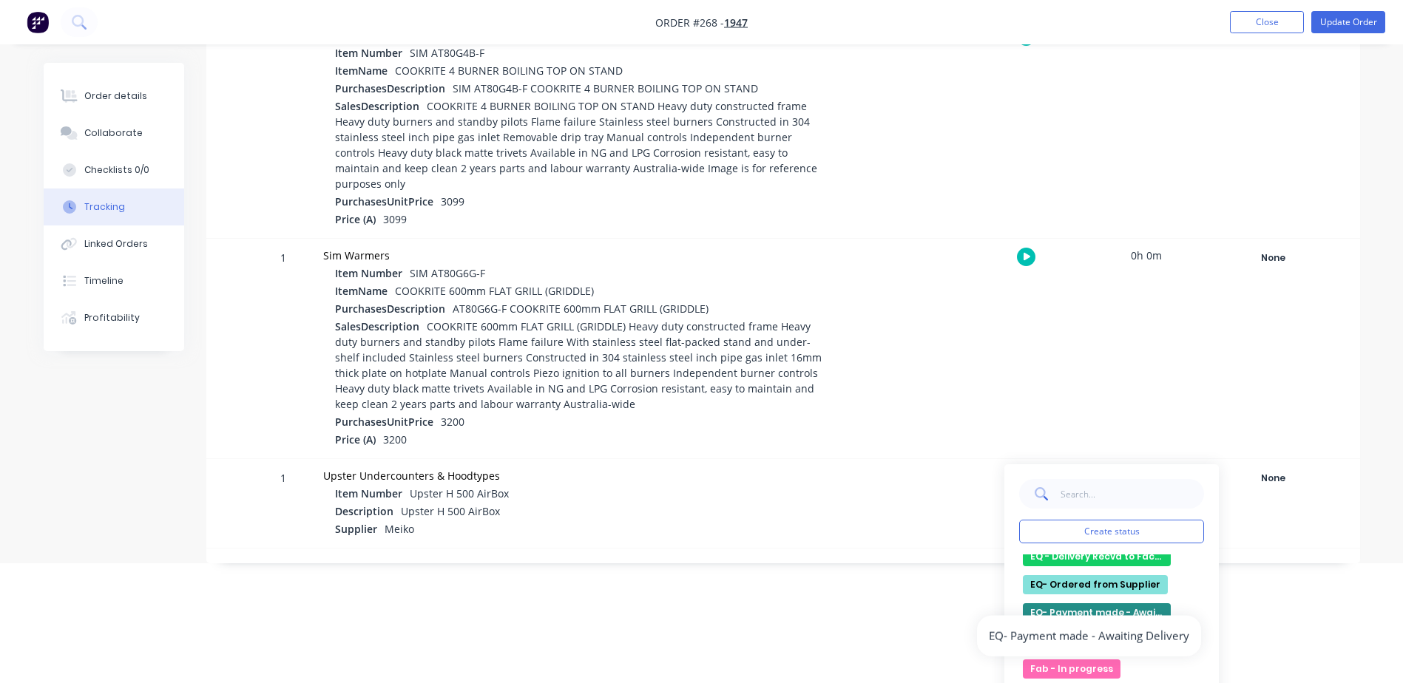
click at [1089, 603] on button "EQ- Payment made - Awaiting Delivery" at bounding box center [1097, 612] width 148 height 19
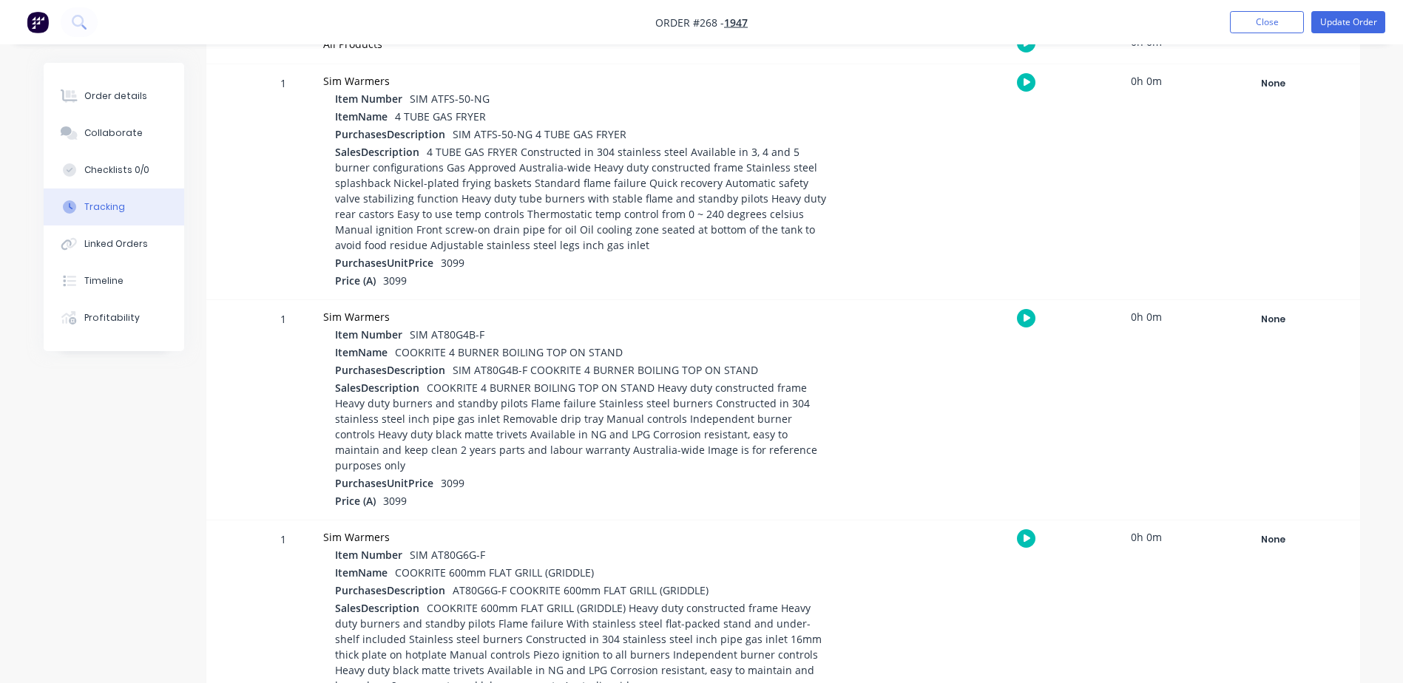
scroll to position [286, 0]
click at [124, 132] on div "Collaborate" at bounding box center [113, 132] width 58 height 13
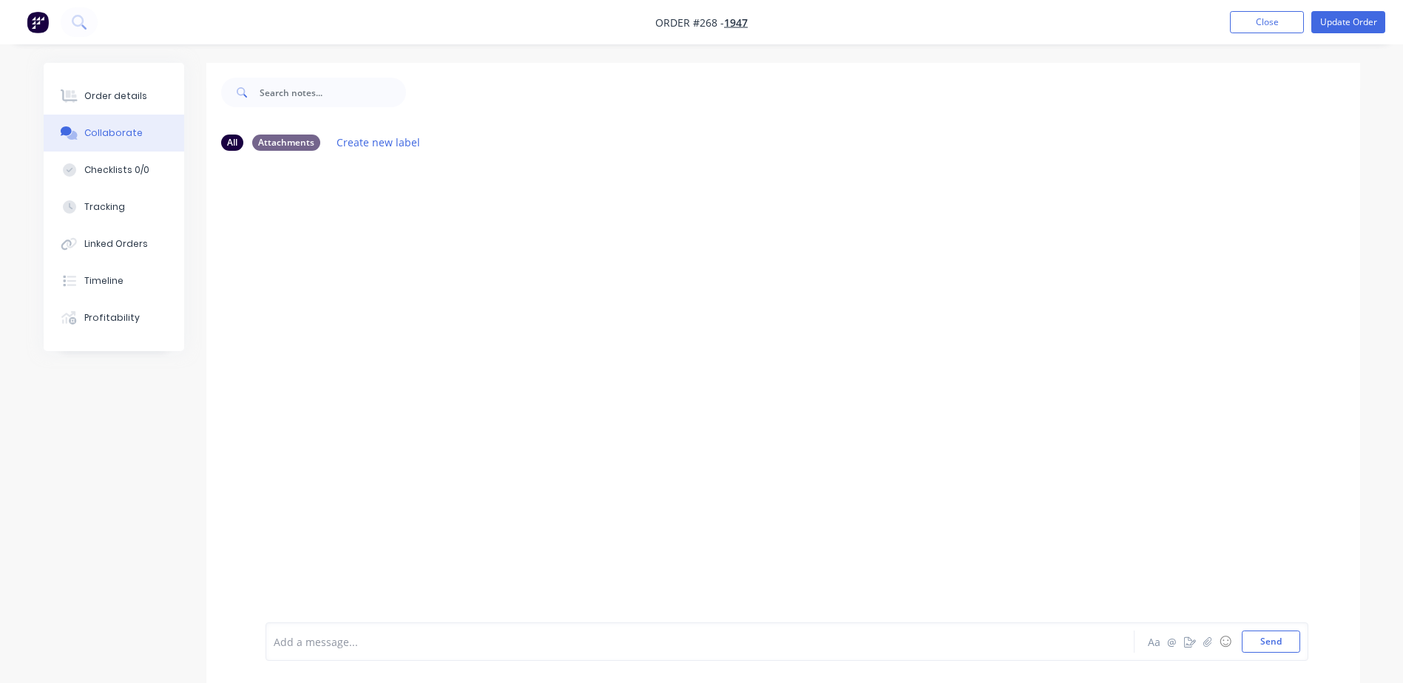
click at [866, 642] on div at bounding box center [658, 643] width 769 height 16
click at [1210, 648] on button "button" at bounding box center [1208, 642] width 18 height 18
drag, startPoint x: 340, startPoint y: 648, endPoint x: 386, endPoint y: 629, distance: 49.7
click at [341, 648] on div at bounding box center [658, 643] width 769 height 16
click at [366, 648] on div "Meiko (Paid" at bounding box center [658, 643] width 769 height 16
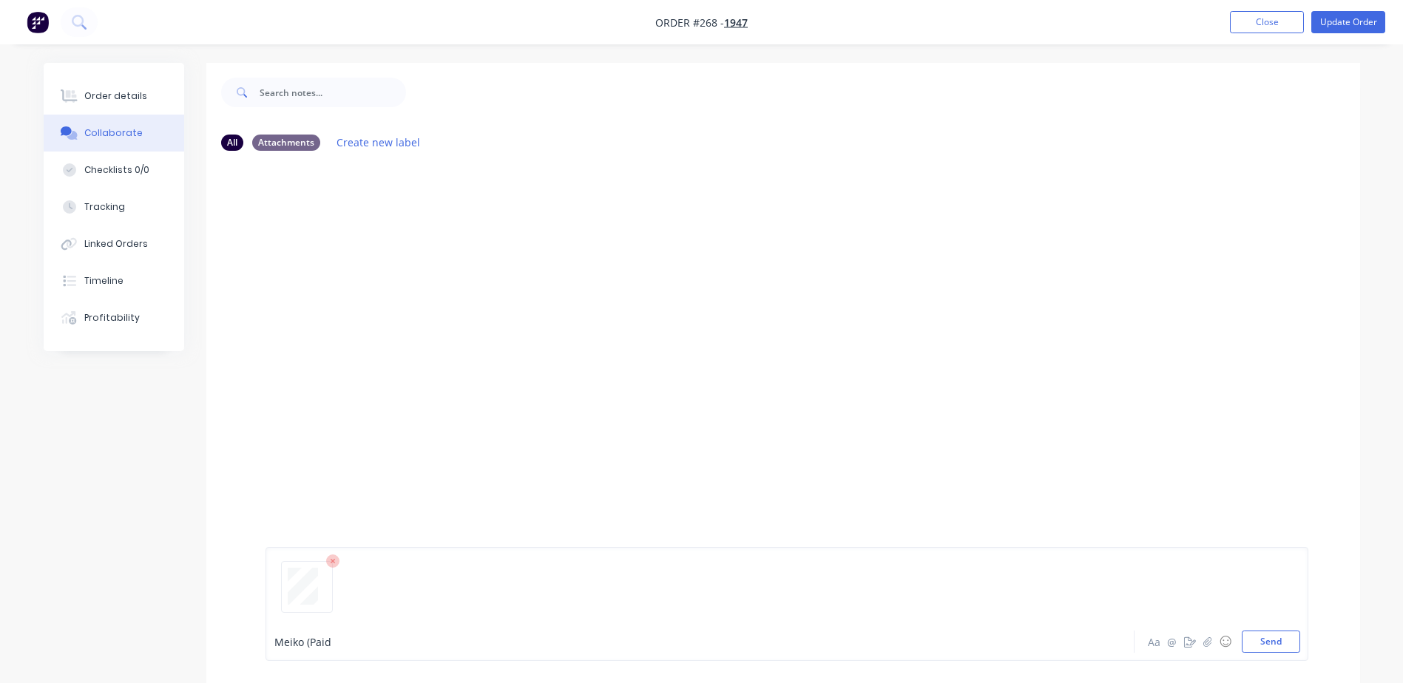
click at [303, 644] on span "Meiko (Paid" at bounding box center [302, 642] width 57 height 14
click at [470, 635] on div "Meiko 16400072793 (Paid" at bounding box center [658, 643] width 769 height 16
click at [516, 646] on div "Meiko 16400072793 (Paid $8560.20" at bounding box center [658, 643] width 769 height 16
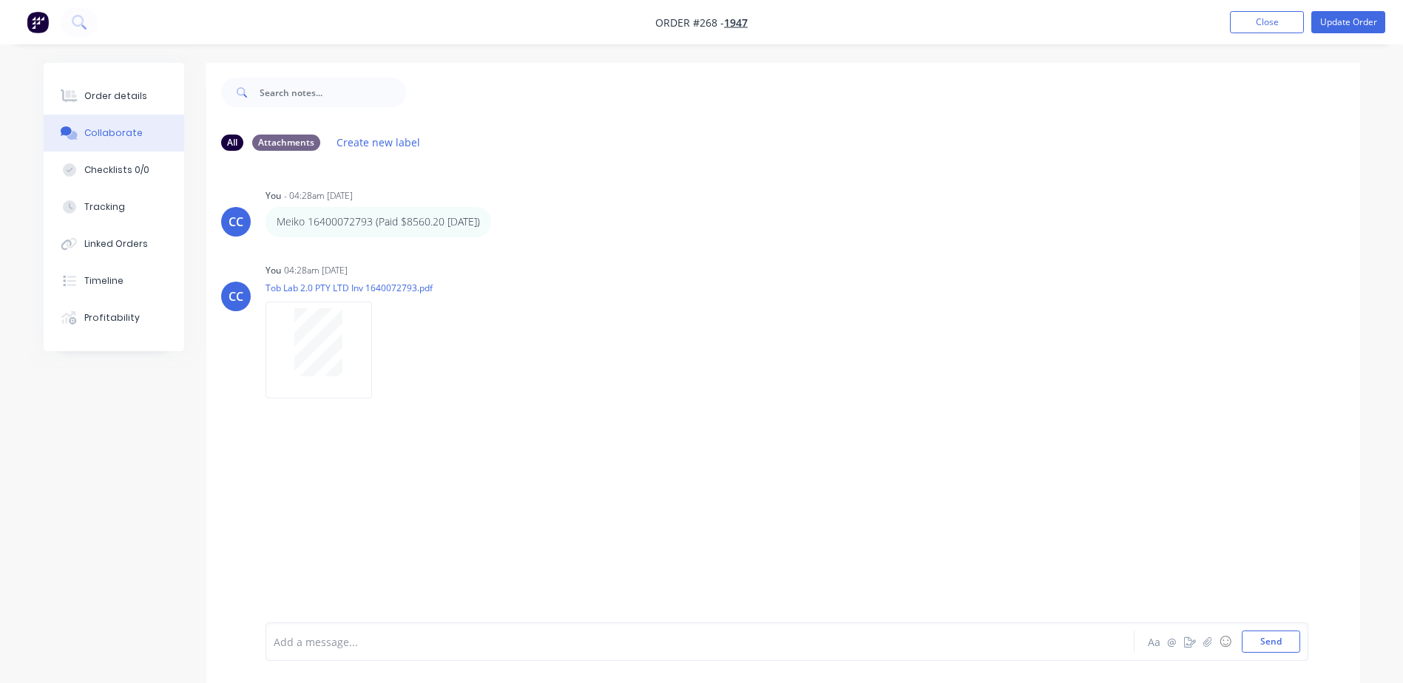
click at [547, 484] on div "CC You - 04:28am [DATE] Meiko 16400072793 (Paid $8560.20 [DATE]) Labels Edit De…" at bounding box center [783, 393] width 1154 height 460
click at [768, 373] on div "CC You 04:28am [DATE] Tob Lab 2.0 PTY LTD Inv 1640072793.pdf Labels Download De…" at bounding box center [783, 326] width 1154 height 133
click at [824, 342] on div "CC You 04:28am [DATE] Tob Lab 2.0 PTY LTD Inv 1640072793.pdf Labels Download De…" at bounding box center [783, 326] width 1154 height 133
click at [1284, 21] on button "Close" at bounding box center [1267, 22] width 74 height 22
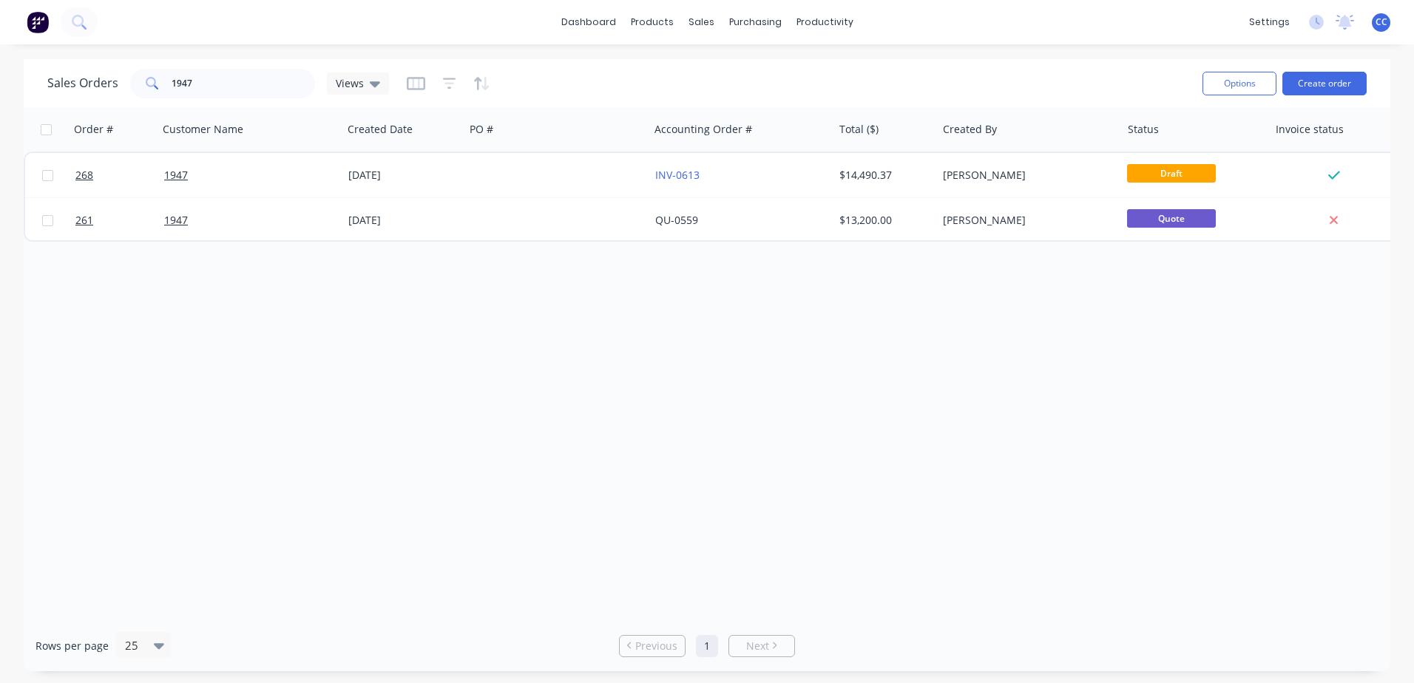
drag, startPoint x: 677, startPoint y: 413, endPoint x: 767, endPoint y: 398, distance: 90.8
click at [680, 413] on div "Order # Customer Name Created Date PO # Accounting Order # Total ($) Created By…" at bounding box center [707, 363] width 1367 height 513
drag, startPoint x: 872, startPoint y: 383, endPoint x: 814, endPoint y: 366, distance: 60.1
click at [877, 379] on div "Order # Customer Name Created Date PO # Accounting Order # Total ($) Created By…" at bounding box center [707, 363] width 1367 height 513
click at [629, 360] on div "Order # Customer Name Created Date PO # Accounting Order # Total ($) Created By…" at bounding box center [707, 363] width 1367 height 513
